Goal: Information Seeking & Learning: Learn about a topic

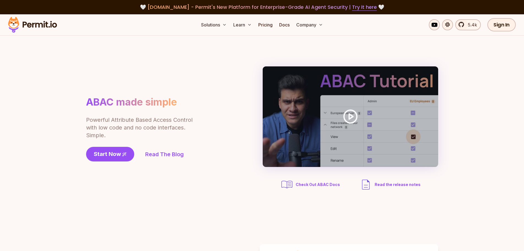
click at [303, 187] on span "Check Out ABAC Docs" at bounding box center [318, 185] width 44 height 6
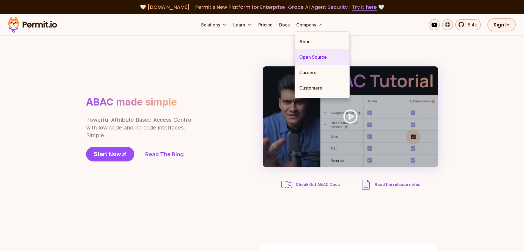
click at [315, 59] on link "Open Source" at bounding box center [322, 56] width 54 height 15
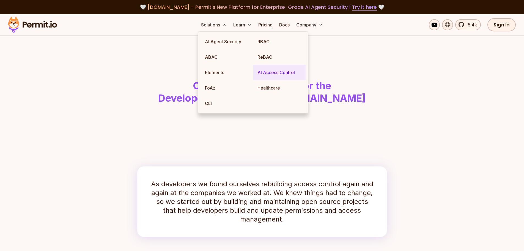
click at [278, 73] on link "AI Access Control" at bounding box center [279, 72] width 53 height 15
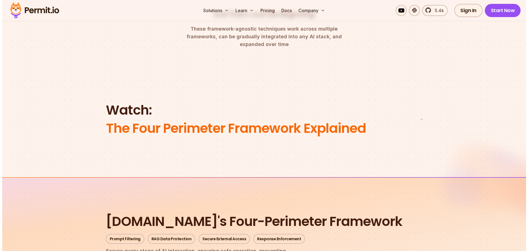
scroll to position [440, 0]
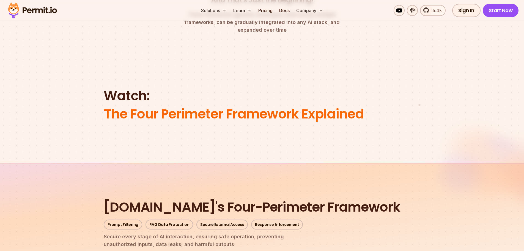
click at [419, 110] on img at bounding box center [419, 109] width 0 height 0
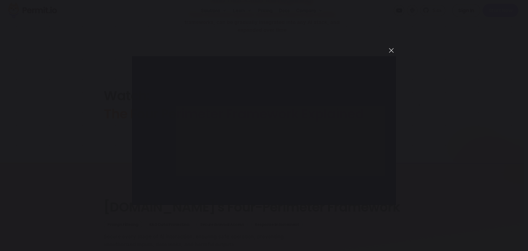
click at [393, 52] on button "You can close this modal content with the ESC key" at bounding box center [391, 50] width 9 height 9
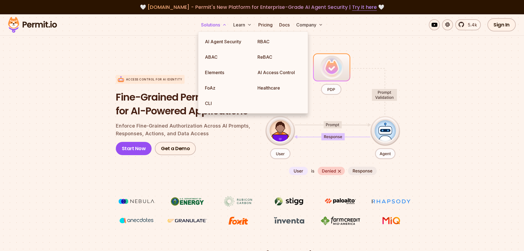
click at [205, 24] on button "Solutions" at bounding box center [214, 24] width 30 height 11
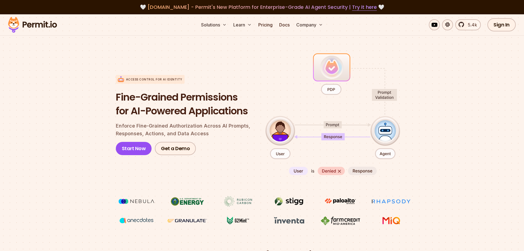
click at [42, 25] on img at bounding box center [33, 24] width 54 height 19
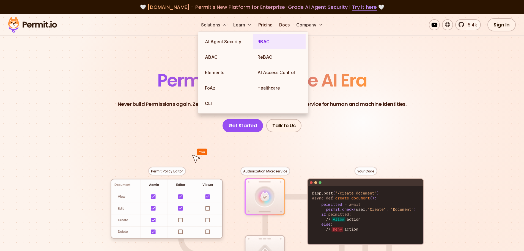
click at [259, 45] on link "RBAC" at bounding box center [279, 41] width 53 height 15
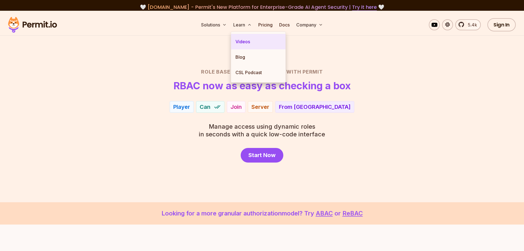
click at [244, 39] on link "Videos" at bounding box center [258, 41] width 54 height 15
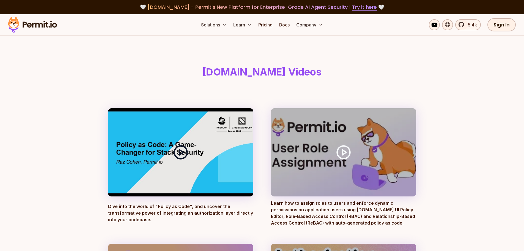
click at [181, 151] on polygon at bounding box center [181, 151] width 4 height 5
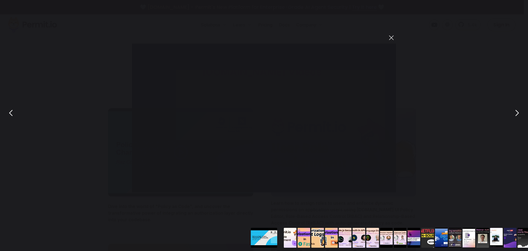
click at [388, 37] on button "You can close this modal content with the ESC key" at bounding box center [391, 37] width 9 height 9
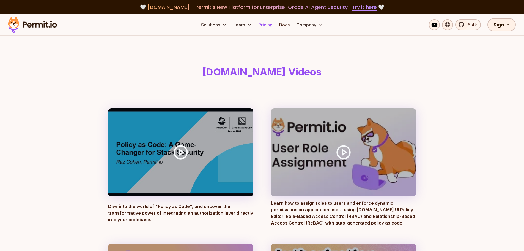
click at [271, 25] on link "Pricing" at bounding box center [265, 24] width 19 height 11
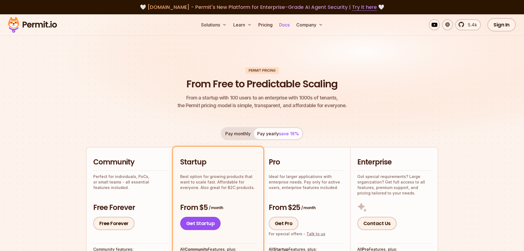
click at [286, 24] on link "Docs" at bounding box center [284, 24] width 15 height 11
